Goal: Task Accomplishment & Management: Use online tool/utility

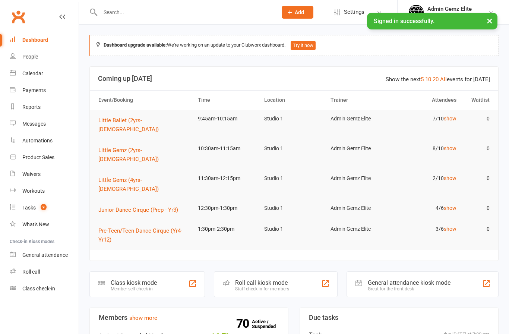
click at [444, 120] on link "show" at bounding box center [450, 119] width 13 height 6
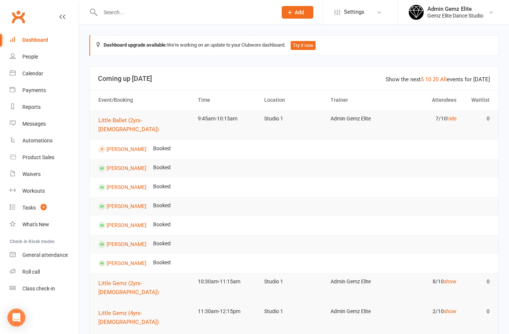
click at [448, 278] on link "show" at bounding box center [450, 281] width 13 height 6
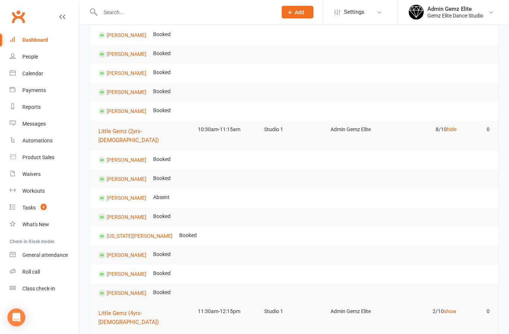
scroll to position [152, 0]
click at [121, 310] on span "Little Gemz (4yrs-[DEMOGRAPHIC_DATA])" at bounding box center [128, 318] width 60 height 16
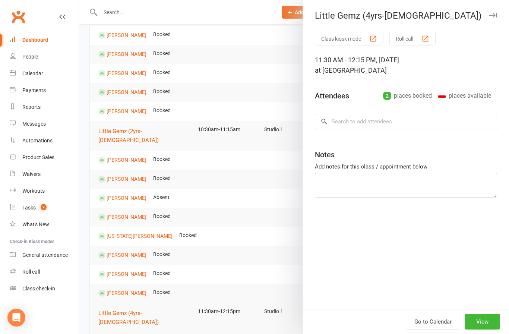
type textarea "Demetrie - Make-up Aadhiran Trial"
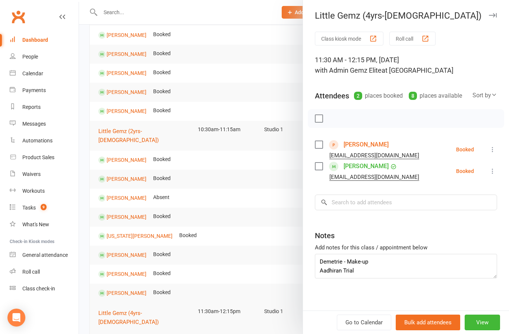
click at [344, 141] on link "[PERSON_NAME]" at bounding box center [366, 145] width 45 height 12
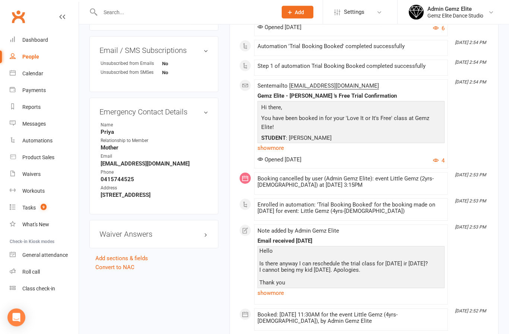
scroll to position [366, 0]
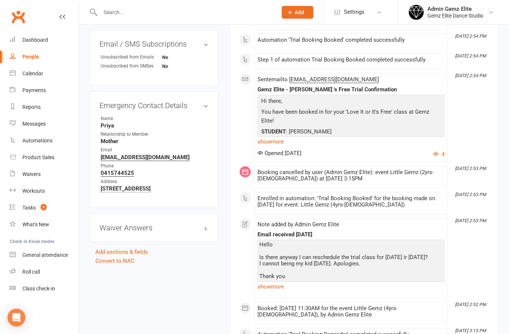
click at [207, 230] on h3 "Waiver Answers edit" at bounding box center [154, 228] width 109 height 8
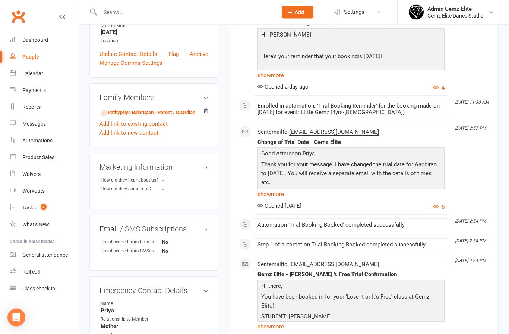
scroll to position [181, 0]
click at [126, 110] on link "Rathypriya Balarupan - Parent / Guardian" at bounding box center [148, 113] width 95 height 8
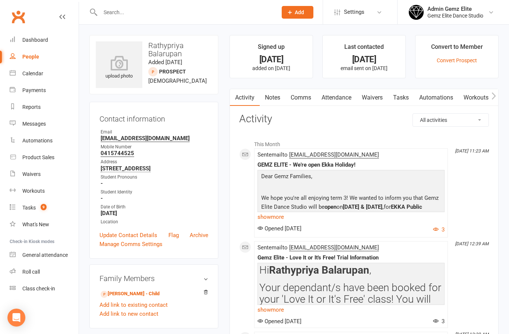
click at [233, 330] on div "Activity Notes Comms Attendance Waivers Tasks Automations Workouts Assessments …" at bounding box center [364, 329] width 269 height 481
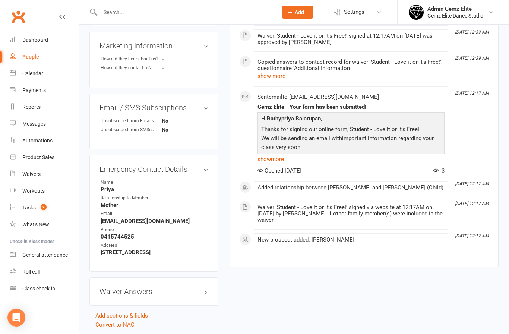
scroll to position [302, 0]
click at [126, 324] on link "Convert to NAC" at bounding box center [114, 325] width 39 height 7
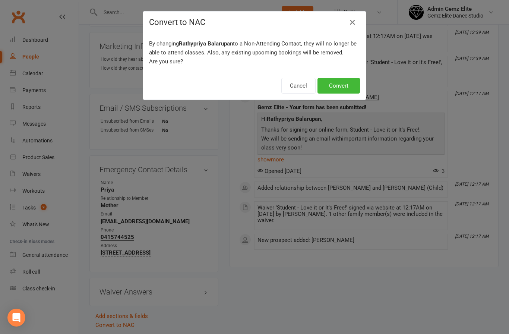
click at [331, 86] on button "Convert" at bounding box center [339, 86] width 42 height 16
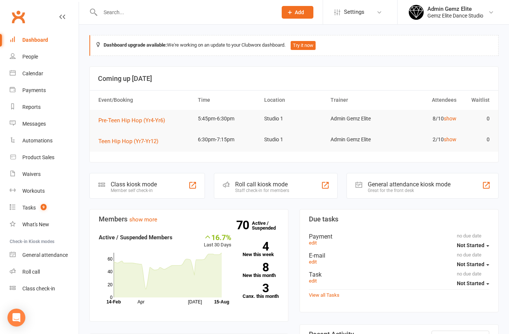
click at [25, 74] on div "Calendar" at bounding box center [32, 73] width 21 height 6
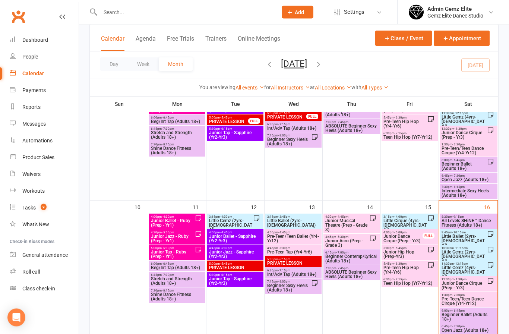
scroll to position [250, 0]
click at [457, 238] on span "Little Ballet (2yrs-[DEMOGRAPHIC_DATA])" at bounding box center [464, 240] width 46 height 13
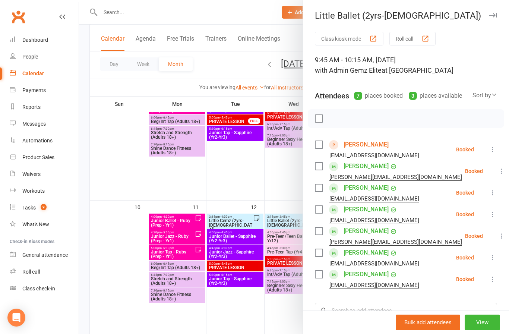
scroll to position [280, 0]
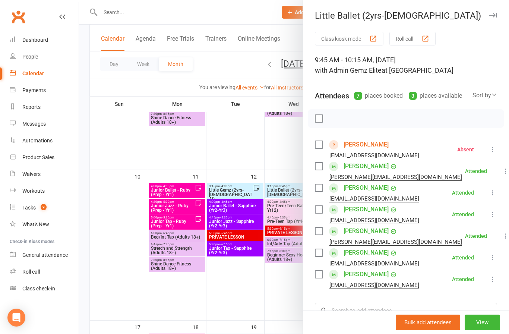
click at [241, 68] on div at bounding box center [294, 167] width 430 height 334
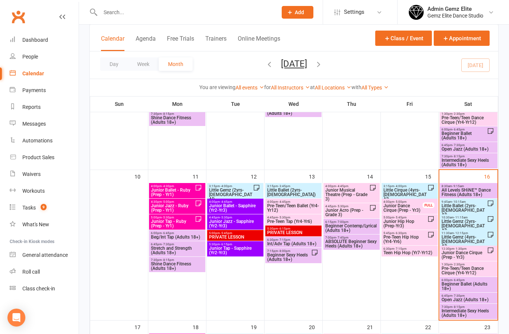
click at [468, 222] on span "Little Gemz (2yrs-[DEMOGRAPHIC_DATA])" at bounding box center [464, 225] width 46 height 13
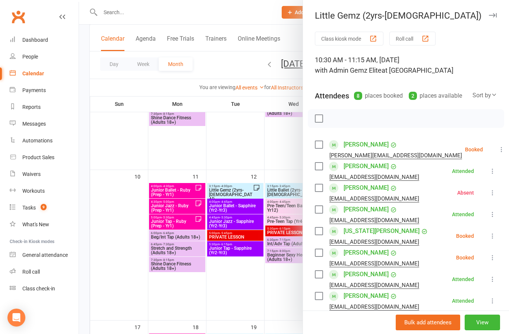
scroll to position [6, 0]
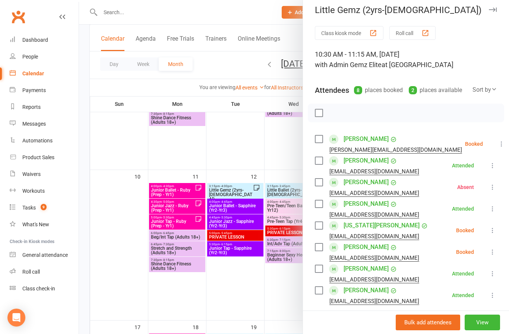
click at [243, 148] on div at bounding box center [294, 167] width 430 height 334
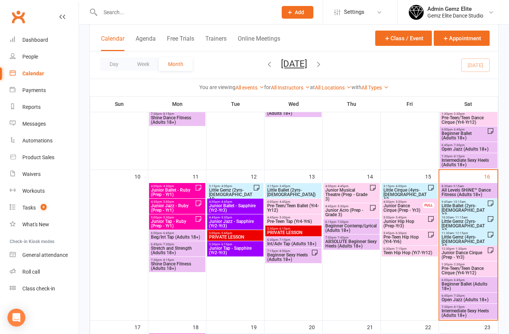
click at [470, 206] on span "Little Ballet (2yrs-[DEMOGRAPHIC_DATA])" at bounding box center [464, 210] width 46 height 13
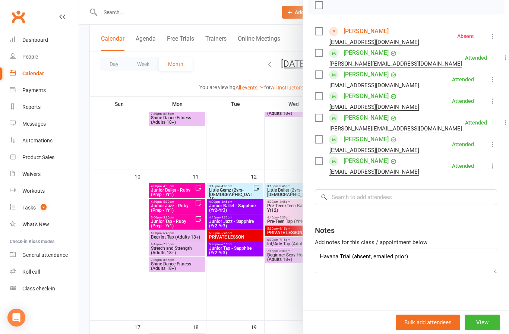
scroll to position [113, 0]
click at [237, 142] on div at bounding box center [294, 167] width 430 height 334
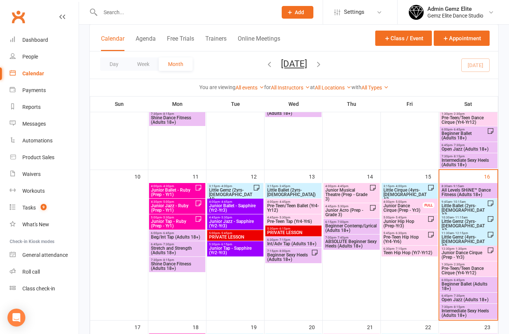
click at [480, 225] on span "Little Gemz (2yrs-[DEMOGRAPHIC_DATA])" at bounding box center [464, 225] width 46 height 13
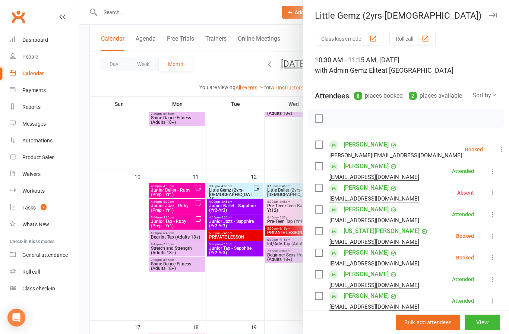
click at [237, 157] on div at bounding box center [294, 167] width 430 height 334
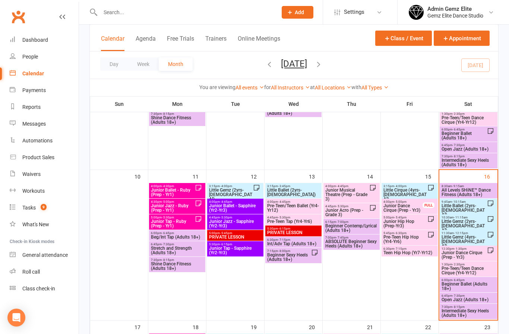
click at [472, 223] on span "Little Gemz (2yrs-[DEMOGRAPHIC_DATA])" at bounding box center [464, 225] width 46 height 13
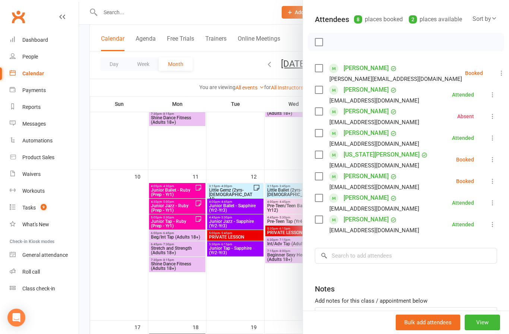
scroll to position [80, 0]
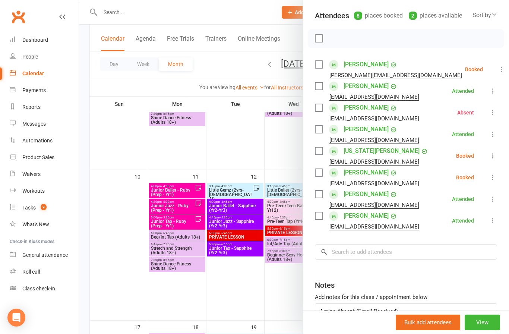
click at [497, 65] on button at bounding box center [501, 69] width 9 height 9
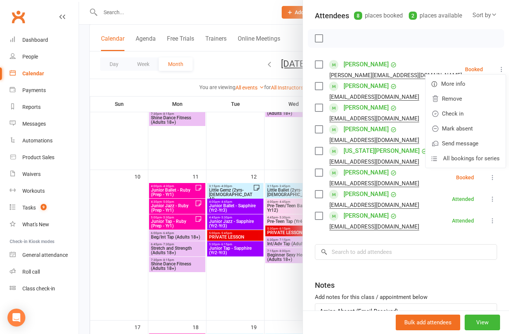
click at [468, 111] on link "Check in" at bounding box center [466, 113] width 80 height 15
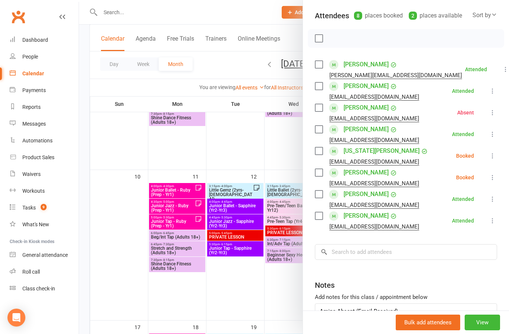
click at [255, 130] on div at bounding box center [294, 167] width 430 height 334
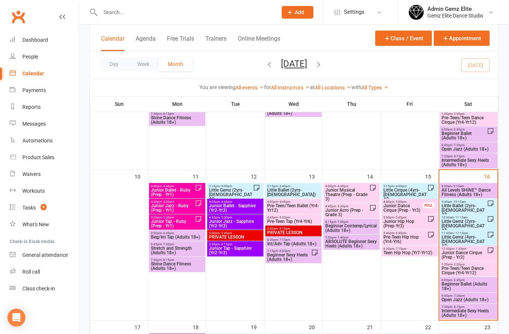
click at [469, 237] on span "Little Gemz (4yrs-[DEMOGRAPHIC_DATA])" at bounding box center [464, 241] width 46 height 13
